Goal: Information Seeking & Learning: Learn about a topic

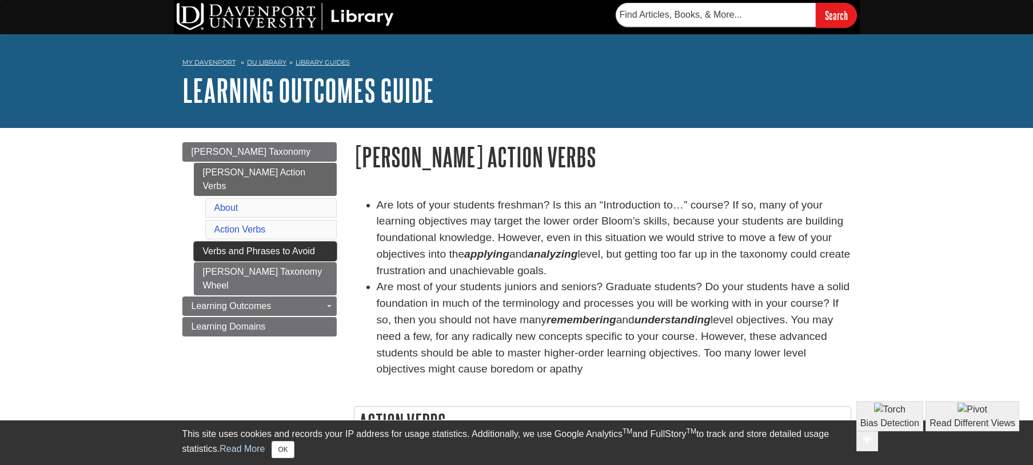
click at [261, 242] on link "Verbs and Phrases to Avoid" at bounding box center [265, 251] width 143 height 19
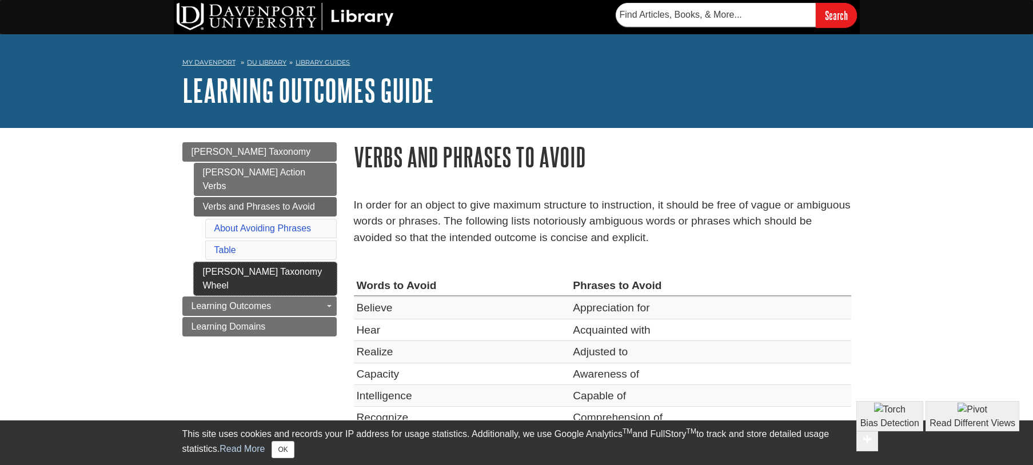
click at [272, 262] on link "[PERSON_NAME] Taxonomy Wheel" at bounding box center [265, 278] width 143 height 33
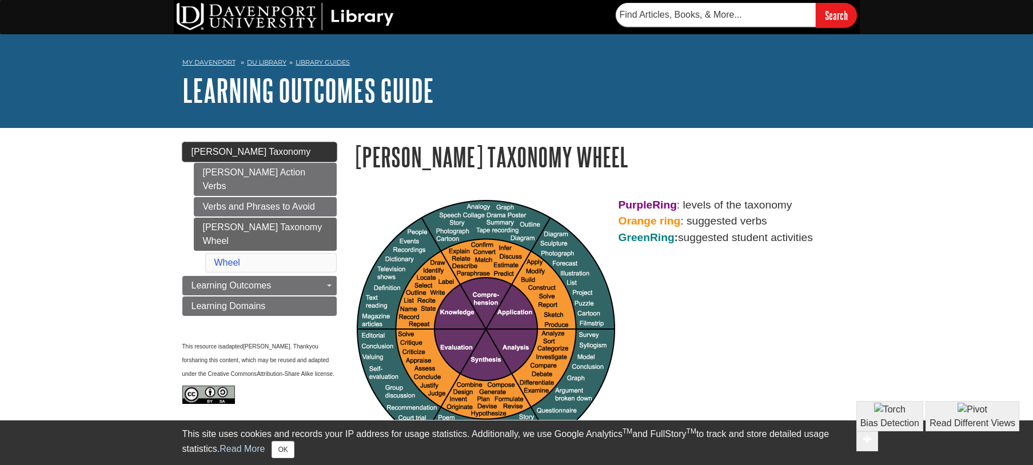
click at [267, 155] on link "[PERSON_NAME] Taxonomy" at bounding box center [259, 151] width 154 height 19
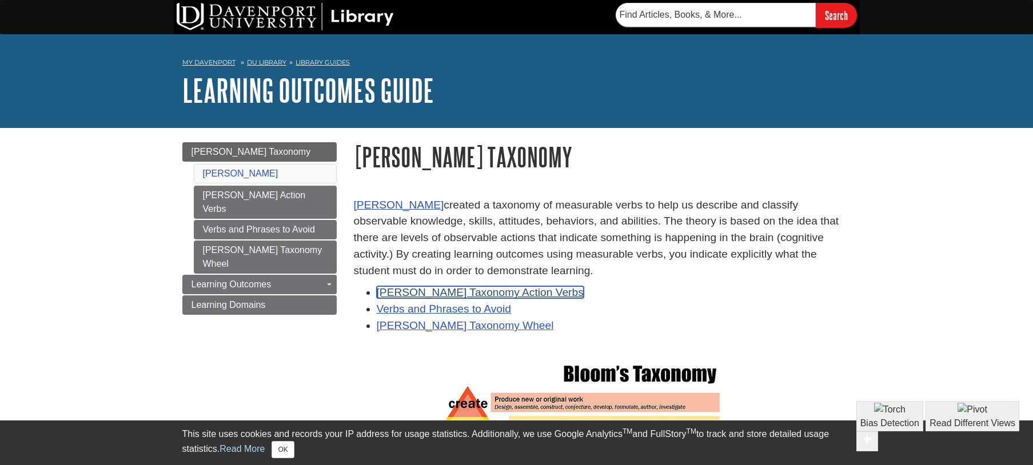
click at [476, 288] on link "Bloom's Taxonomy Action Verbs" at bounding box center [480, 292] width 207 height 12
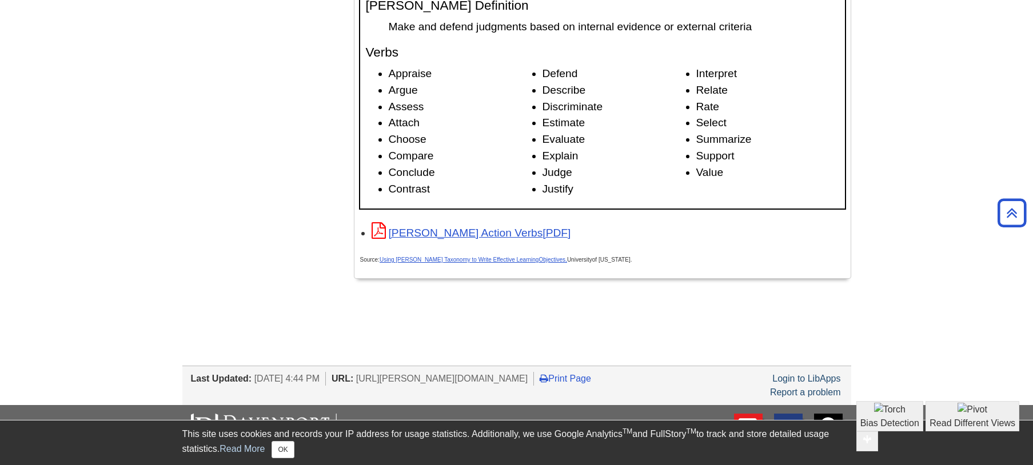
scroll to position [1905, 0]
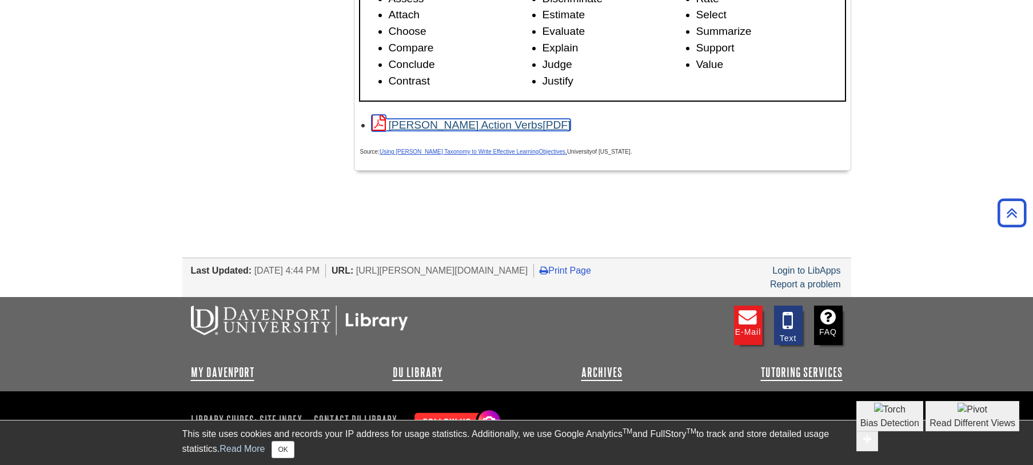
click at [503, 122] on link "[PERSON_NAME] Action Verbs" at bounding box center [470, 125] width 199 height 12
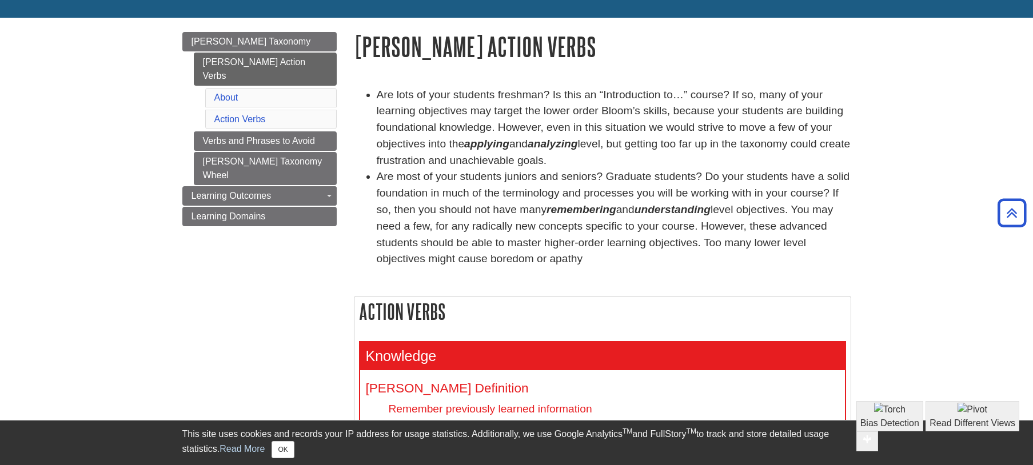
scroll to position [0, 0]
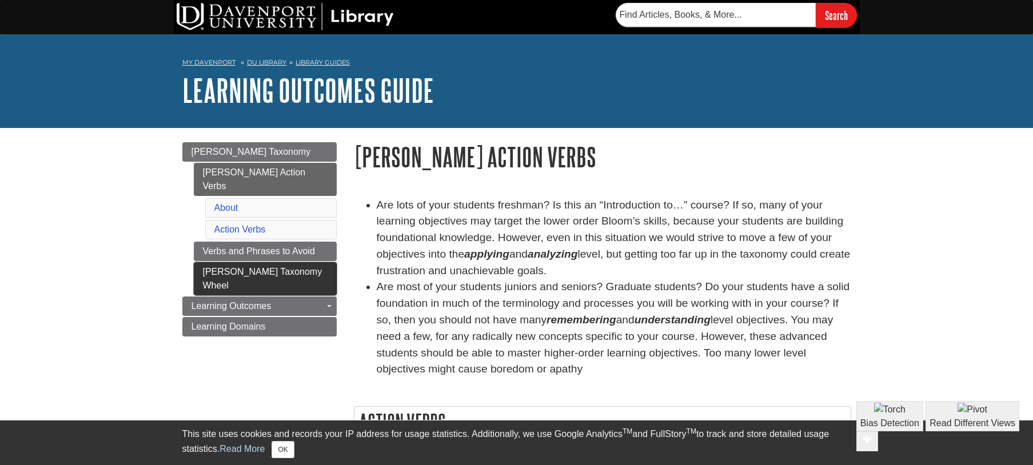
click at [291, 262] on link "[PERSON_NAME] Taxonomy Wheel" at bounding box center [265, 278] width 143 height 33
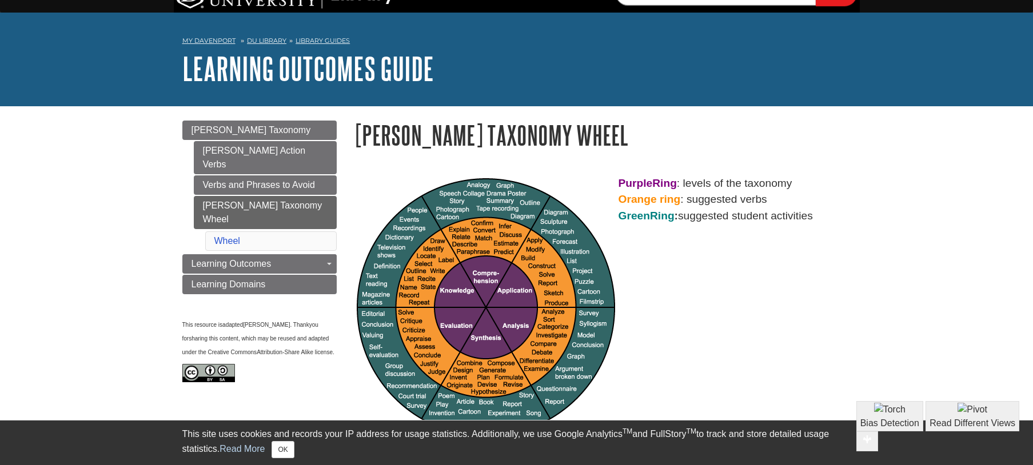
scroll to position [7, 0]
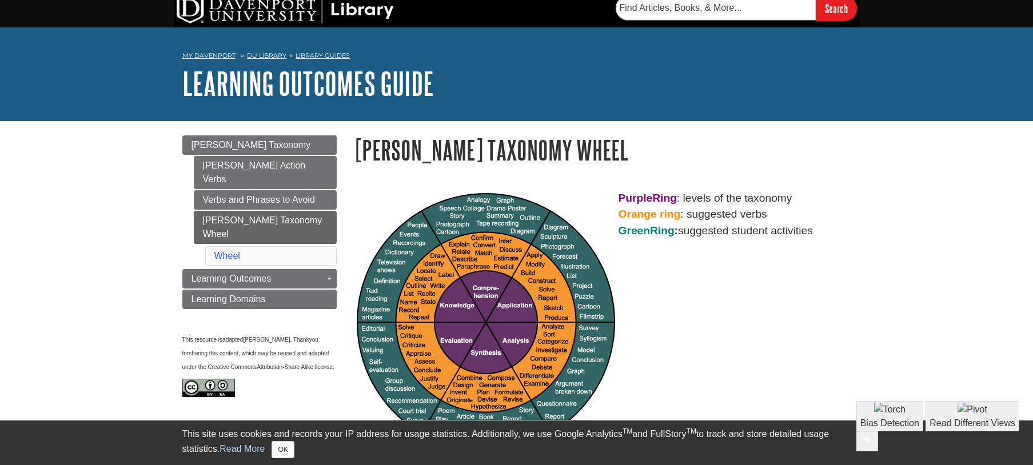
click at [670, 161] on h1 "[PERSON_NAME] Taxonomy Wheel" at bounding box center [602, 149] width 497 height 29
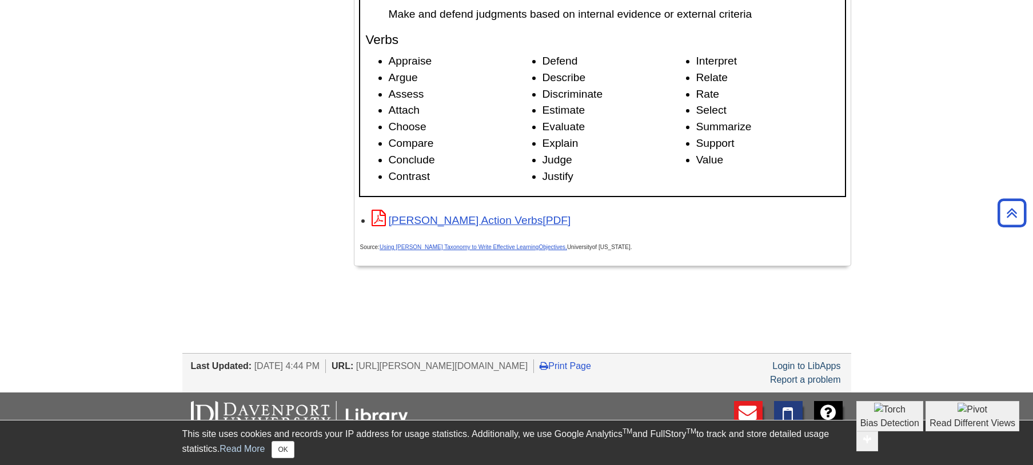
scroll to position [1724, 0]
